Goal: Find specific page/section: Find specific page/section

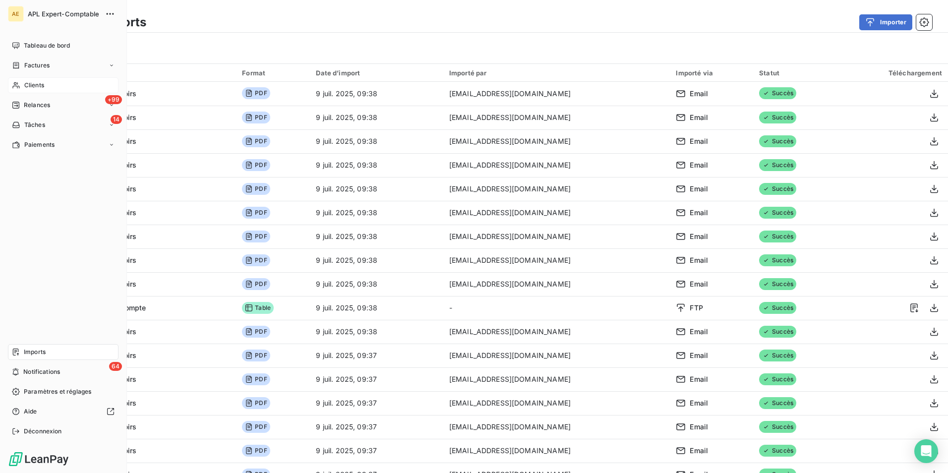
click at [39, 85] on span "Clients" at bounding box center [34, 85] width 20 height 9
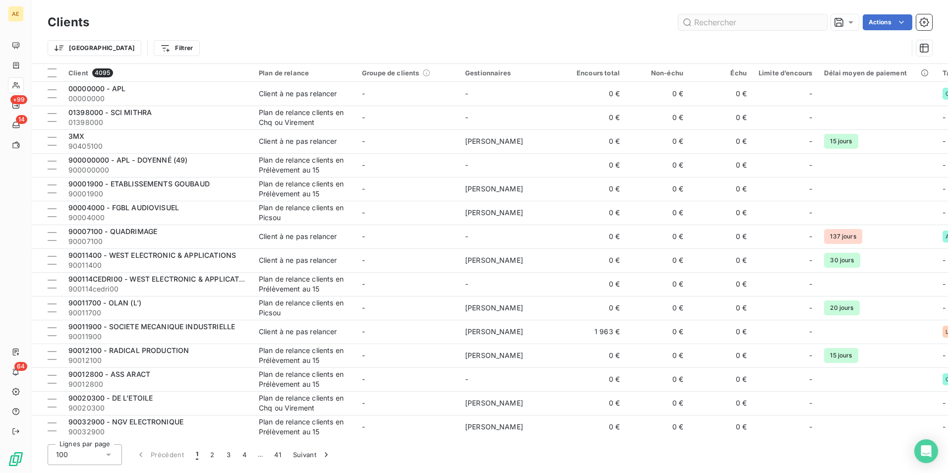
click at [749, 24] on input "text" at bounding box center [752, 22] width 149 height 16
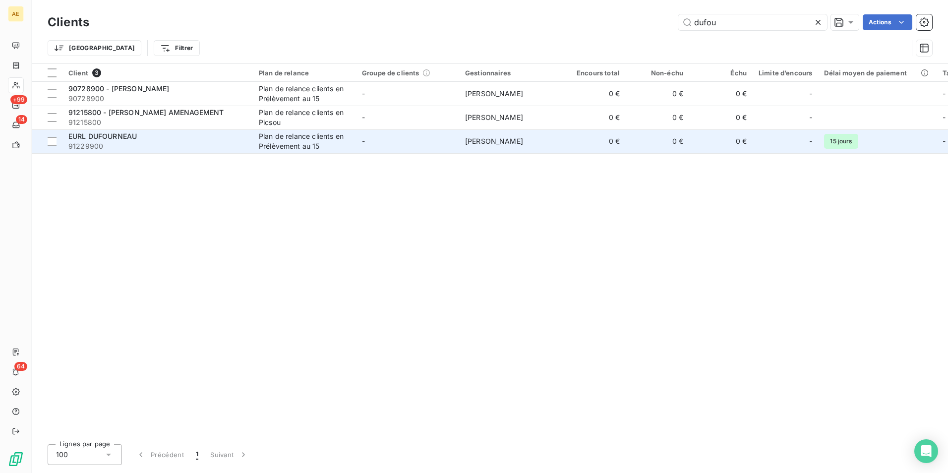
type input "dufou"
click at [325, 142] on div "Plan de relance clients en Prélèvement au 15" at bounding box center [304, 141] width 91 height 20
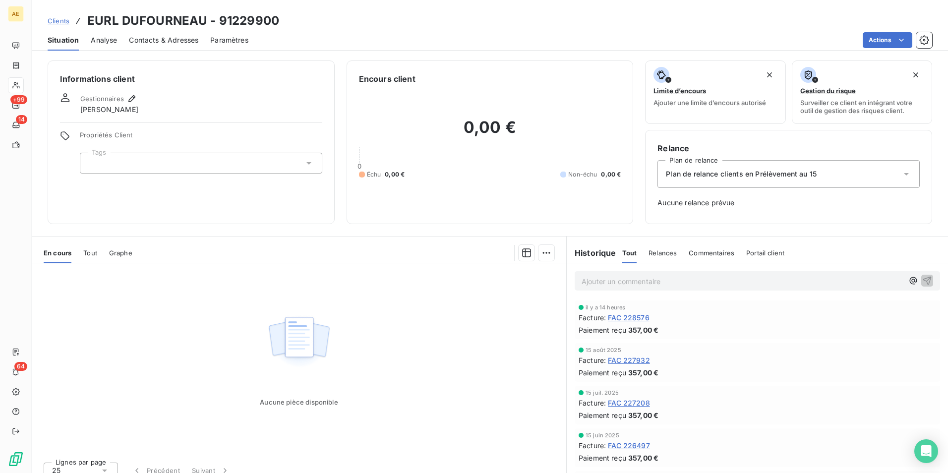
click at [92, 255] on span "Tout" at bounding box center [90, 253] width 14 height 8
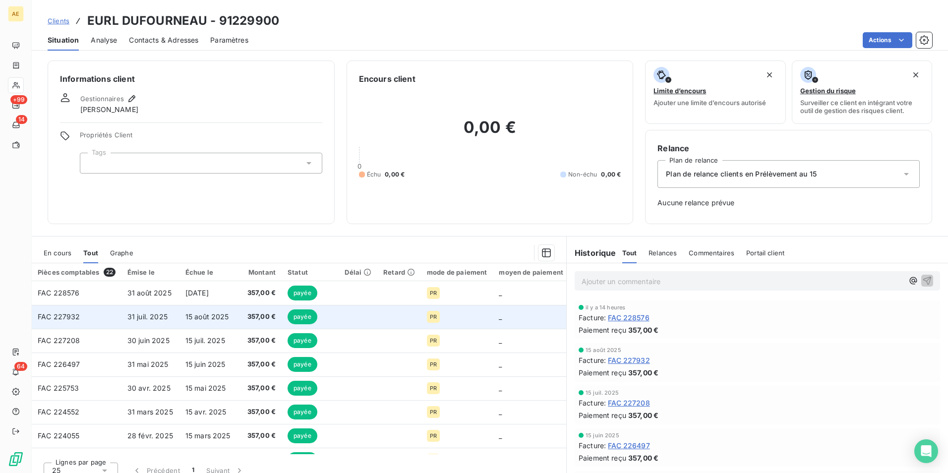
click at [63, 316] on span "FAC 227932" at bounding box center [59, 316] width 43 height 8
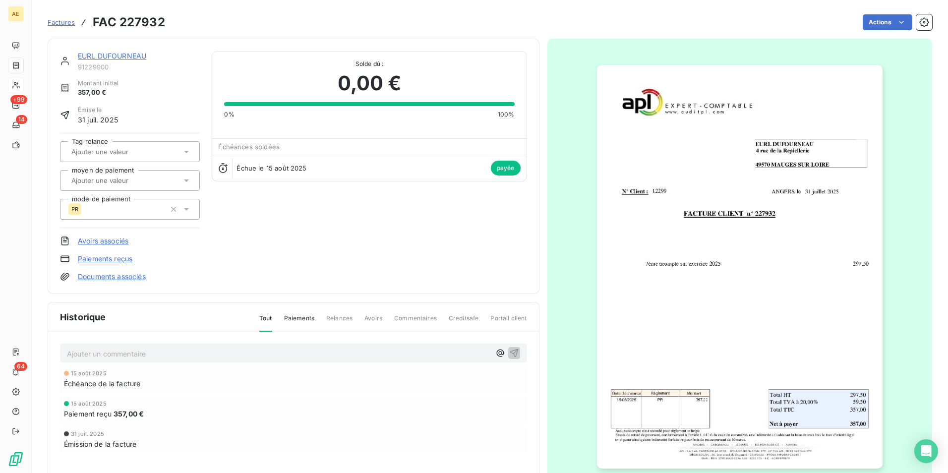
click at [725, 313] on img "button" at bounding box center [740, 267] width 286 height 404
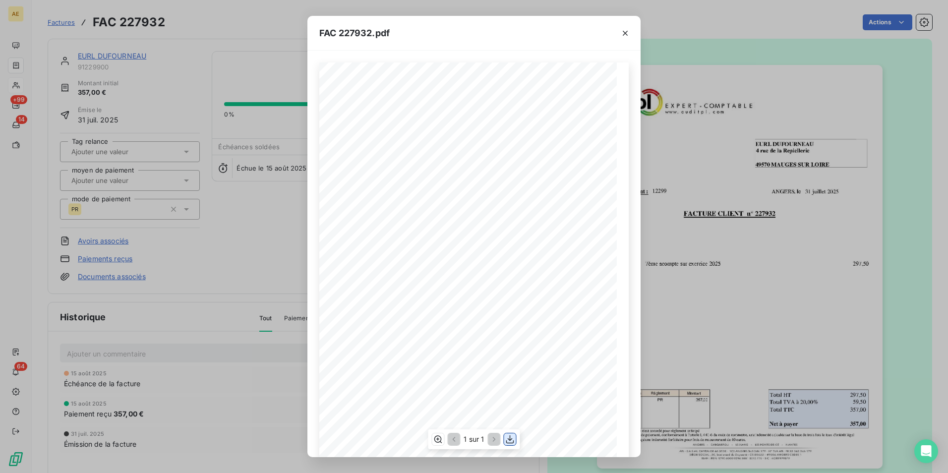
click at [512, 440] on icon "button" at bounding box center [510, 439] width 10 height 10
drag, startPoint x: 623, startPoint y: 35, endPoint x: 618, endPoint y: 35, distance: 5.5
click at [623, 35] on icon "button" at bounding box center [625, 33] width 5 height 5
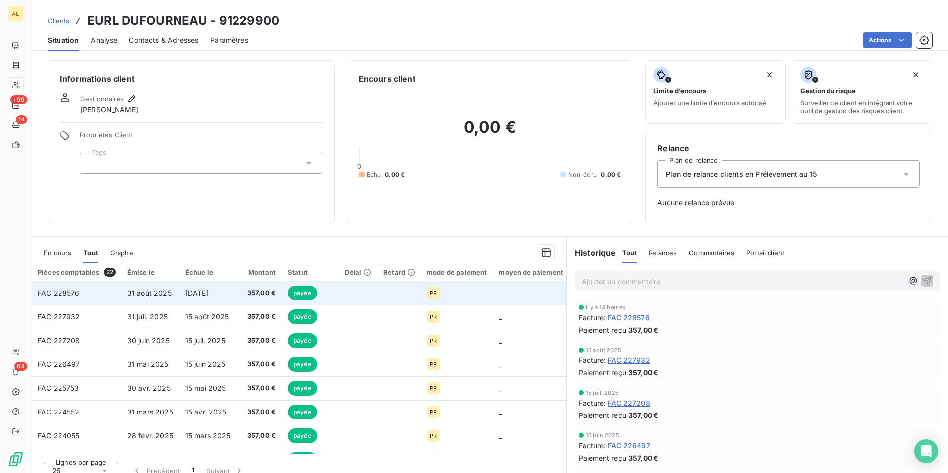
click at [201, 294] on span "[DATE]" at bounding box center [196, 293] width 23 height 8
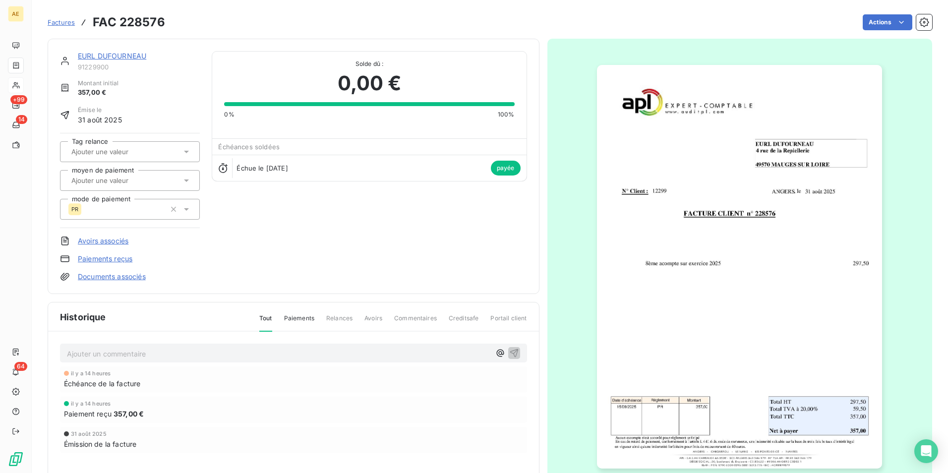
click at [712, 349] on img "button" at bounding box center [739, 267] width 285 height 404
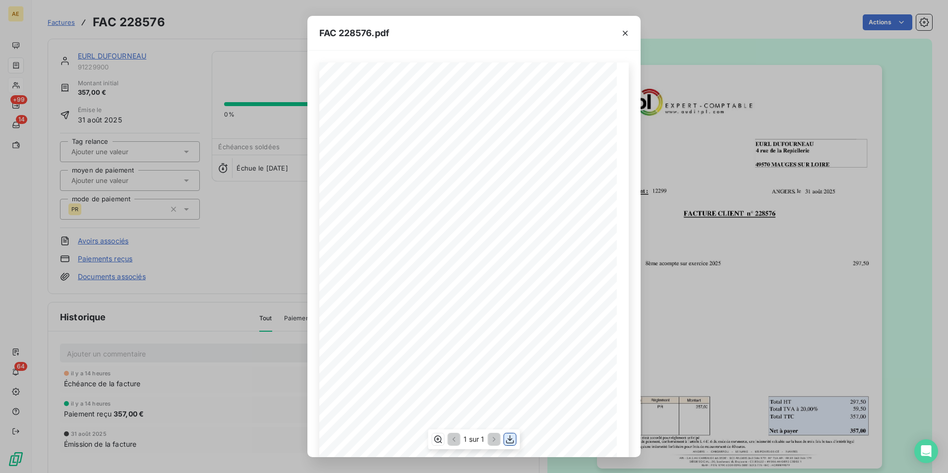
click at [516, 437] on button "button" at bounding box center [510, 439] width 12 height 12
click at [622, 30] on icon "button" at bounding box center [625, 33] width 10 height 10
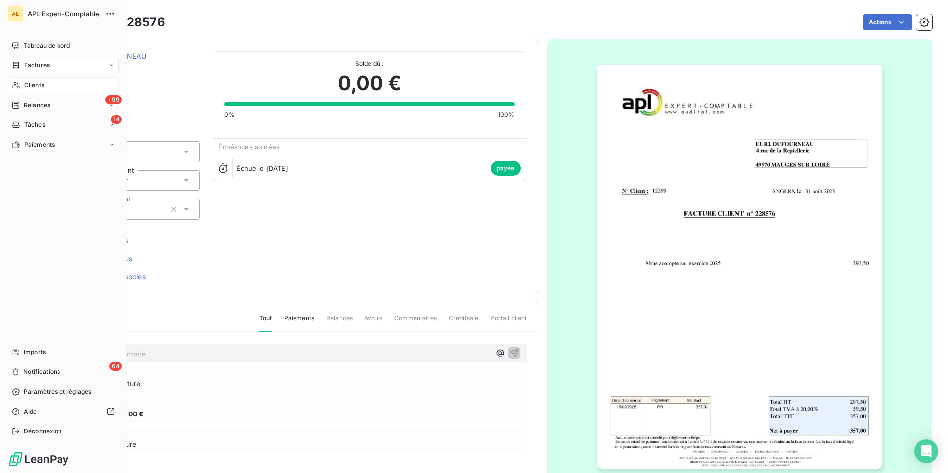
click at [29, 86] on span "Clients" at bounding box center [34, 85] width 20 height 9
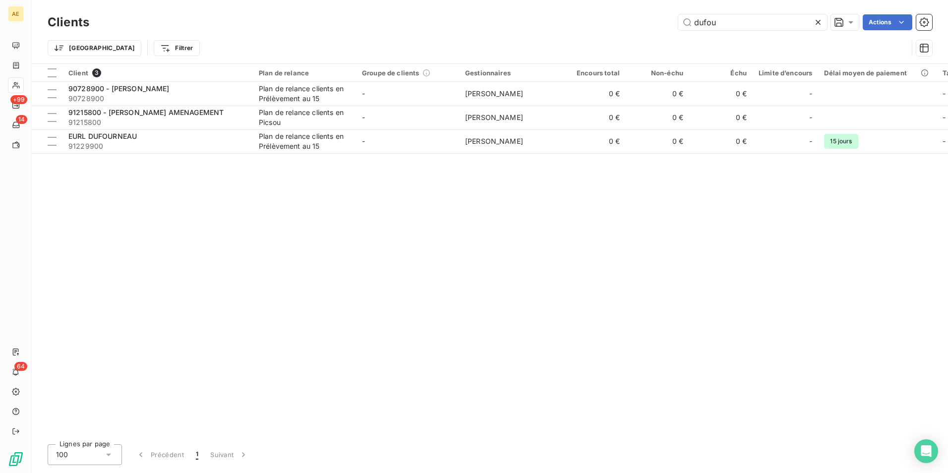
drag, startPoint x: 740, startPoint y: 24, endPoint x: 625, endPoint y: 10, distance: 115.4
click at [625, 10] on div "Clients dufou Actions Trier Filtrer" at bounding box center [490, 31] width 916 height 63
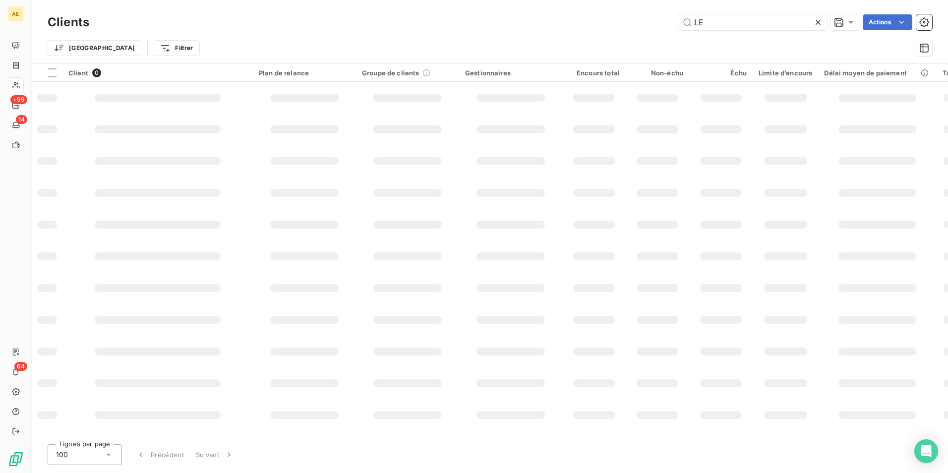
type input "L"
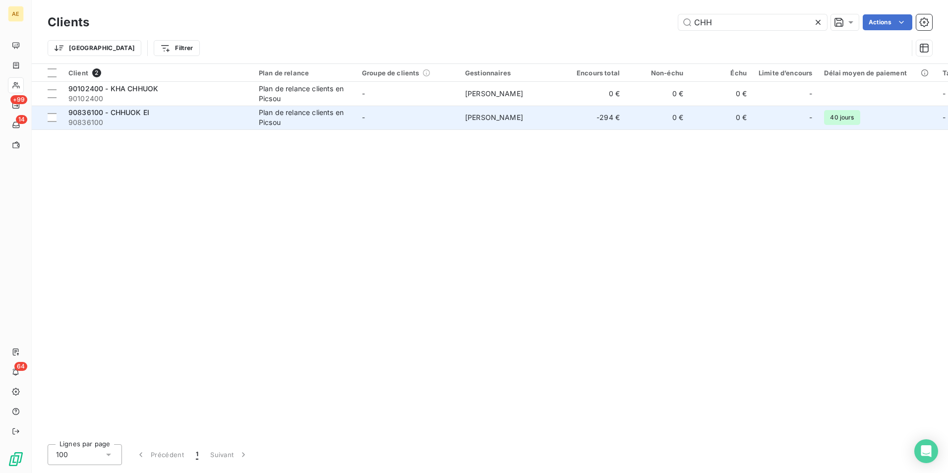
type input "CHH"
click at [446, 121] on td "-" at bounding box center [407, 118] width 103 height 24
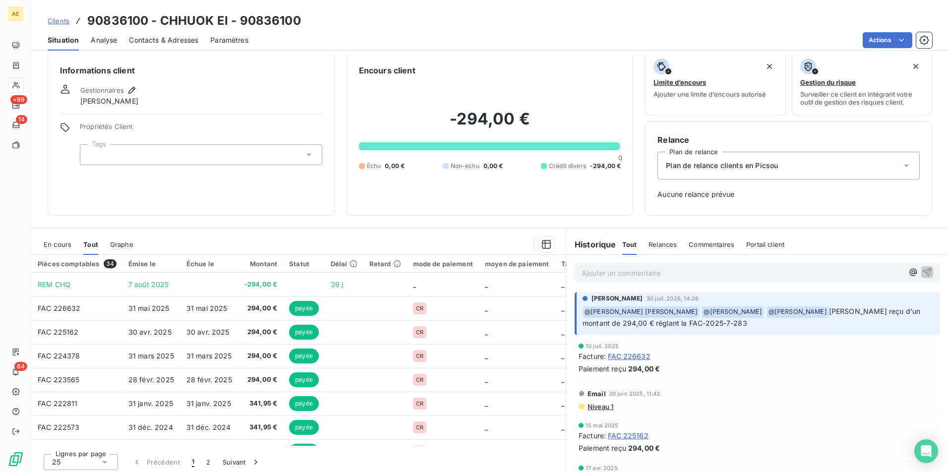
scroll to position [11, 0]
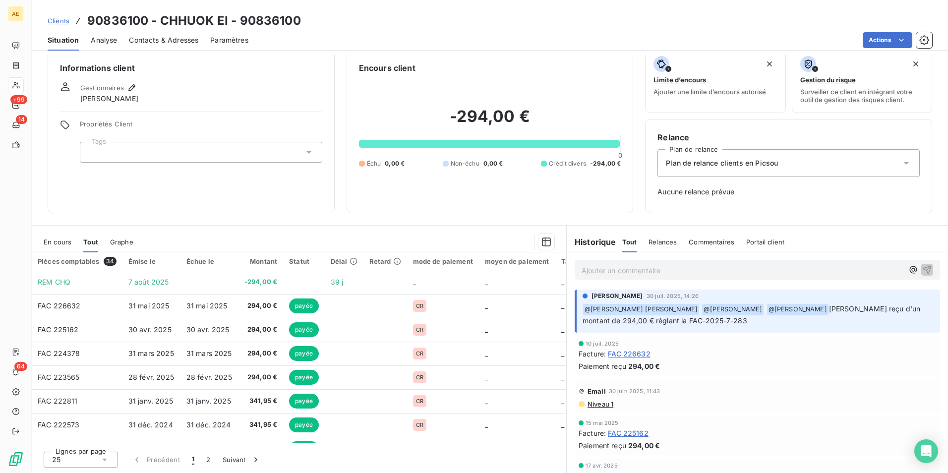
click at [606, 271] on p "Ajouter un commentaire ﻿" at bounding box center [743, 270] width 322 height 12
click at [922, 270] on icon "button" at bounding box center [927, 269] width 10 height 10
